Goal: Information Seeking & Learning: Learn about a topic

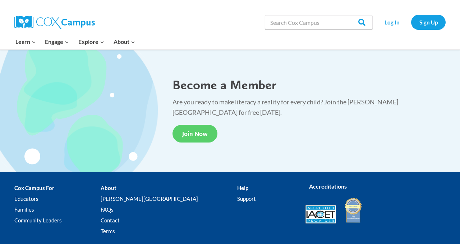
scroll to position [1334, 0]
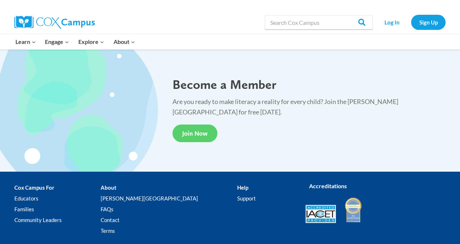
click at [132, 188] on li "About Cox Campus FAQs Contact Terms" at bounding box center [169, 210] width 136 height 57
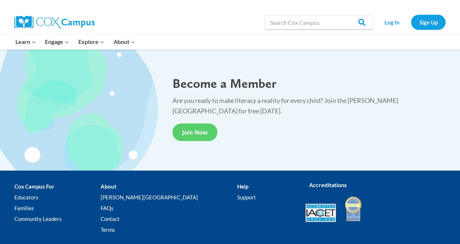
scroll to position [1329, 0]
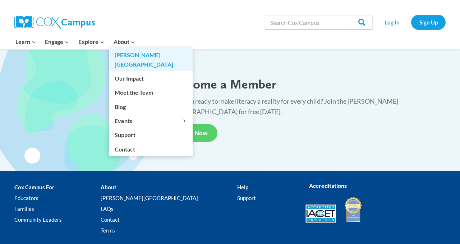
click at [122, 56] on link "[PERSON_NAME][GEOGRAPHIC_DATA]" at bounding box center [151, 59] width 84 height 23
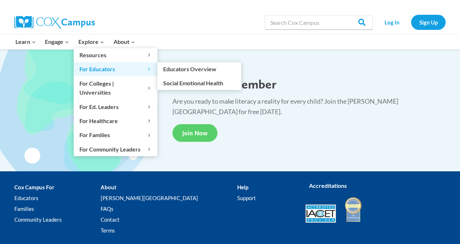
click at [103, 71] on span "For Educators Expand" at bounding box center [115, 68] width 72 height 9
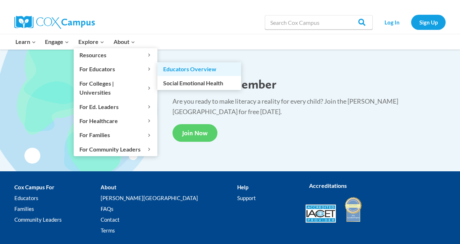
click at [179, 71] on link "Educators Overview" at bounding box center [200, 69] width 84 height 14
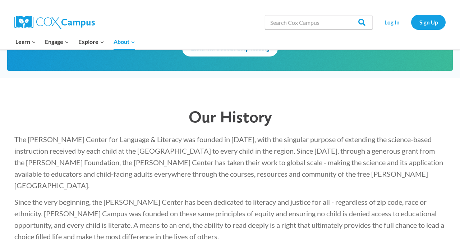
scroll to position [1023, 0]
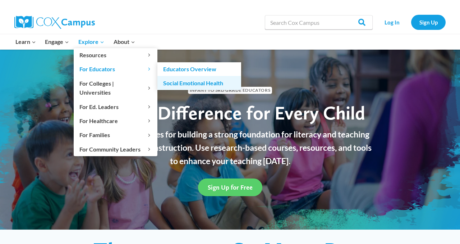
click at [177, 86] on link "Social Emotional Health" at bounding box center [200, 83] width 84 height 14
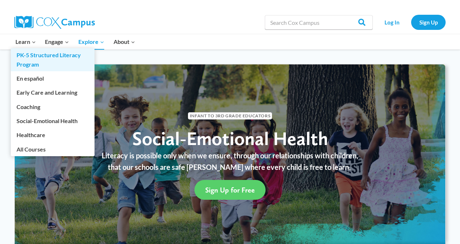
click at [24, 57] on link "PK-5 Structured Literacy Program" at bounding box center [53, 59] width 84 height 23
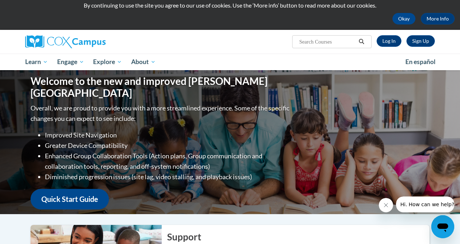
scroll to position [22, 0]
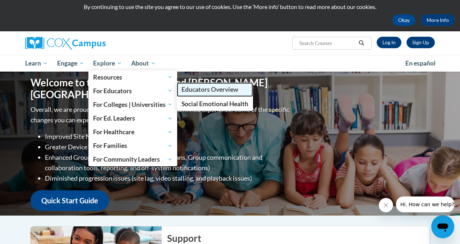
click at [188, 92] on span "Educators Overview" at bounding box center [210, 90] width 57 height 8
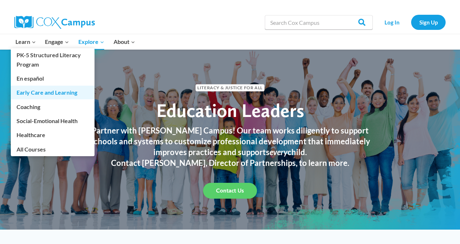
click at [44, 96] on link "Early Care and Learning" at bounding box center [53, 93] width 84 height 14
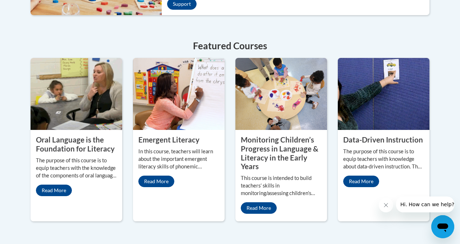
scroll to position [324, 0]
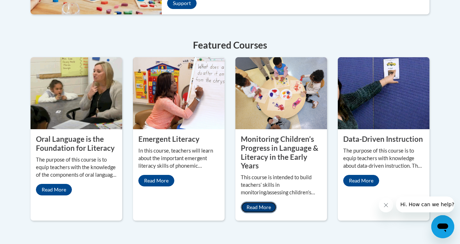
click at [261, 209] on link "Read More" at bounding box center [259, 207] width 36 height 12
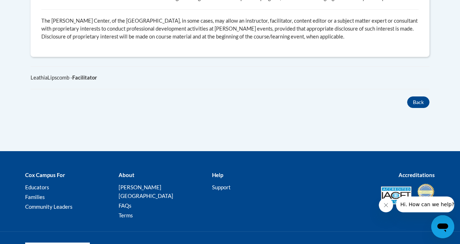
scroll to position [485, 0]
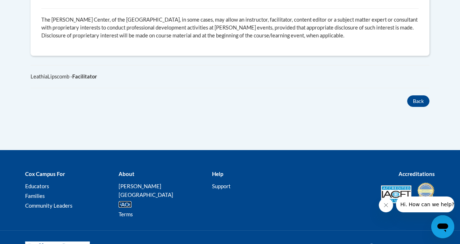
click at [123, 201] on link "FAQs" at bounding box center [125, 204] width 13 height 6
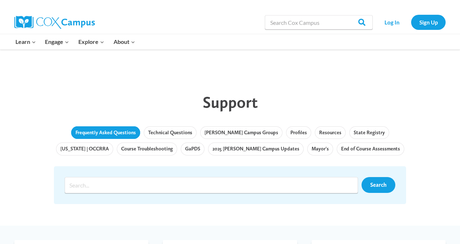
click at [100, 134] on link "Frequently Asked Questions" at bounding box center [105, 132] width 69 height 13
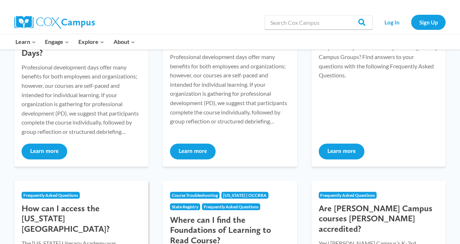
scroll to position [173, 0]
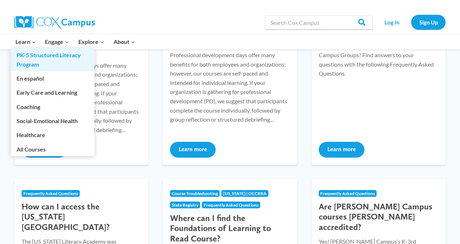
click at [27, 57] on link "PK-5 Structured Literacy Program" at bounding box center [53, 59] width 84 height 23
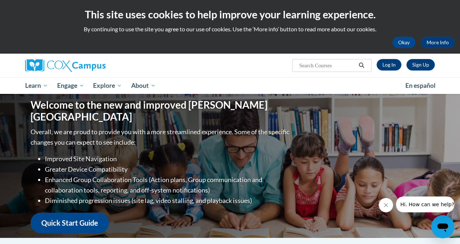
click at [308, 67] on input "Search..." at bounding box center [328, 65] width 58 height 9
type input "pre kindergarten"
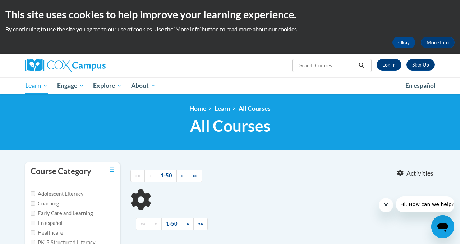
type input "pre kindergarten"
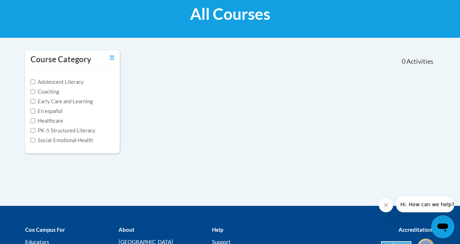
scroll to position [113, 0]
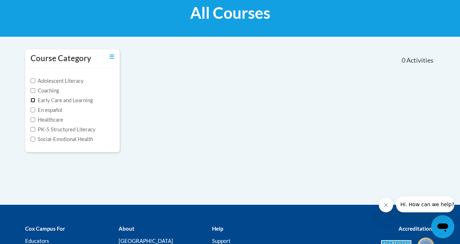
click at [33, 101] on input "Early Care and Learning" at bounding box center [33, 100] width 5 height 5
checkbox input "true"
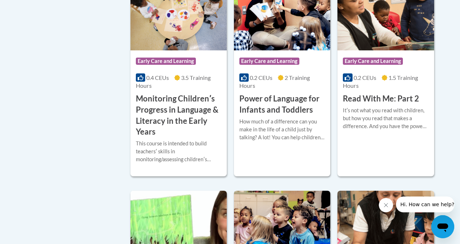
scroll to position [649, 0]
